Goal: Transaction & Acquisition: Purchase product/service

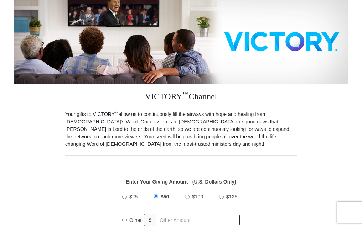
scroll to position [107, 0]
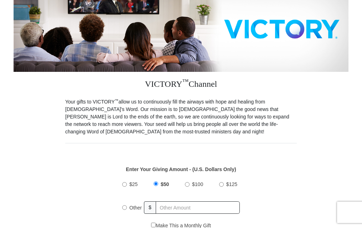
click at [124, 182] on input "$25" at bounding box center [124, 184] width 5 height 5
radio input "true"
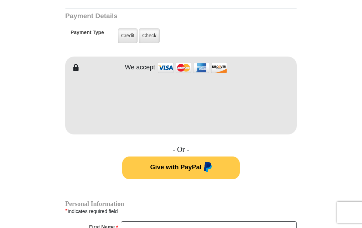
scroll to position [356, 0]
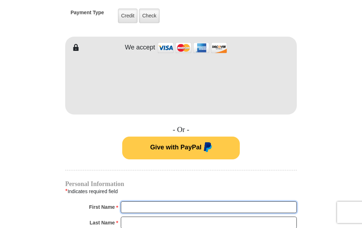
click at [140, 204] on input "First Name *" at bounding box center [209, 208] width 176 height 12
type input "[PERSON_NAME]"
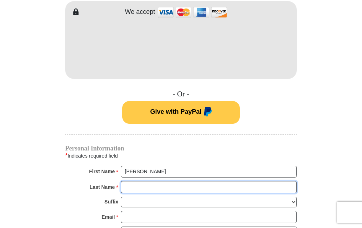
click at [162, 182] on input "Last Name *" at bounding box center [209, 187] width 176 height 12
type input "[PERSON_NAME]"
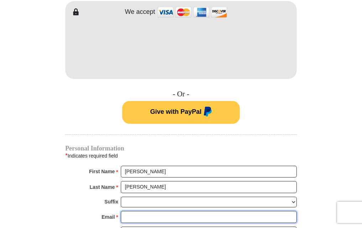
click at [132, 211] on input "Email *" at bounding box center [209, 217] width 176 height 12
type input "[EMAIL_ADDRESS][DOMAIN_NAME]"
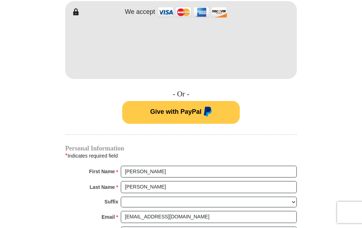
type input "[STREET_ADDRESS][PERSON_NAME]"
type input "upstairs"
type input "[GEOGRAPHIC_DATA]"
select select "CA"
type input "90048"
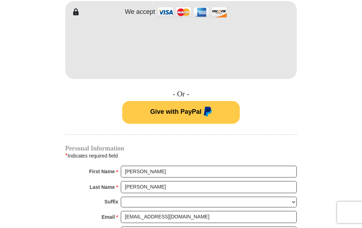
type input "3239725266"
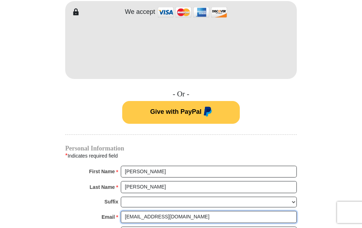
scroll to position [427, 0]
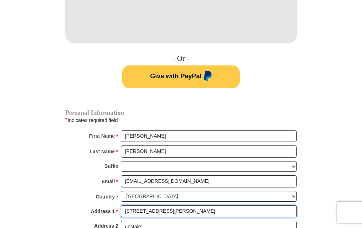
click at [171, 205] on input "[STREET_ADDRESS][PERSON_NAME]" at bounding box center [209, 211] width 176 height 12
type input "PO Box 48288"
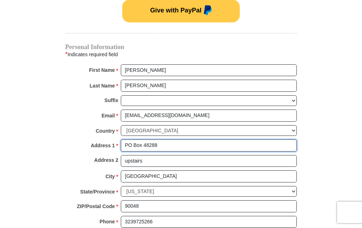
scroll to position [499, 0]
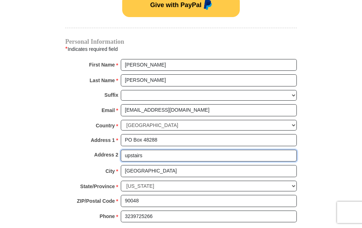
click at [168, 150] on input "upstairs" at bounding box center [209, 156] width 176 height 12
type input "u"
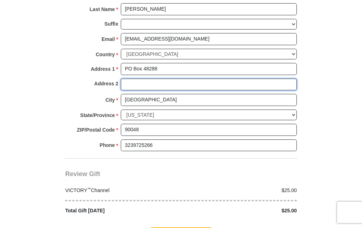
scroll to position [534, 0]
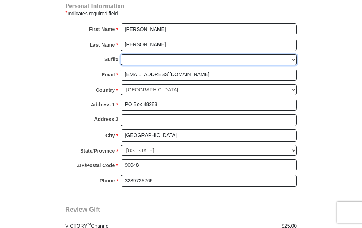
click at [292, 54] on select "[PERSON_NAME] I II III IV V VI" at bounding box center [209, 59] width 176 height 11
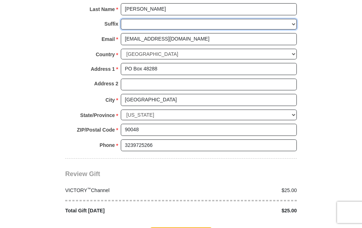
scroll to position [605, 0]
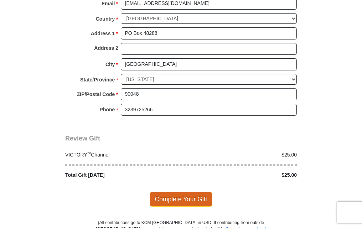
click at [187, 192] on span "Complete Your Gift" at bounding box center [181, 199] width 63 height 15
